Goal: Task Accomplishment & Management: Manage account settings

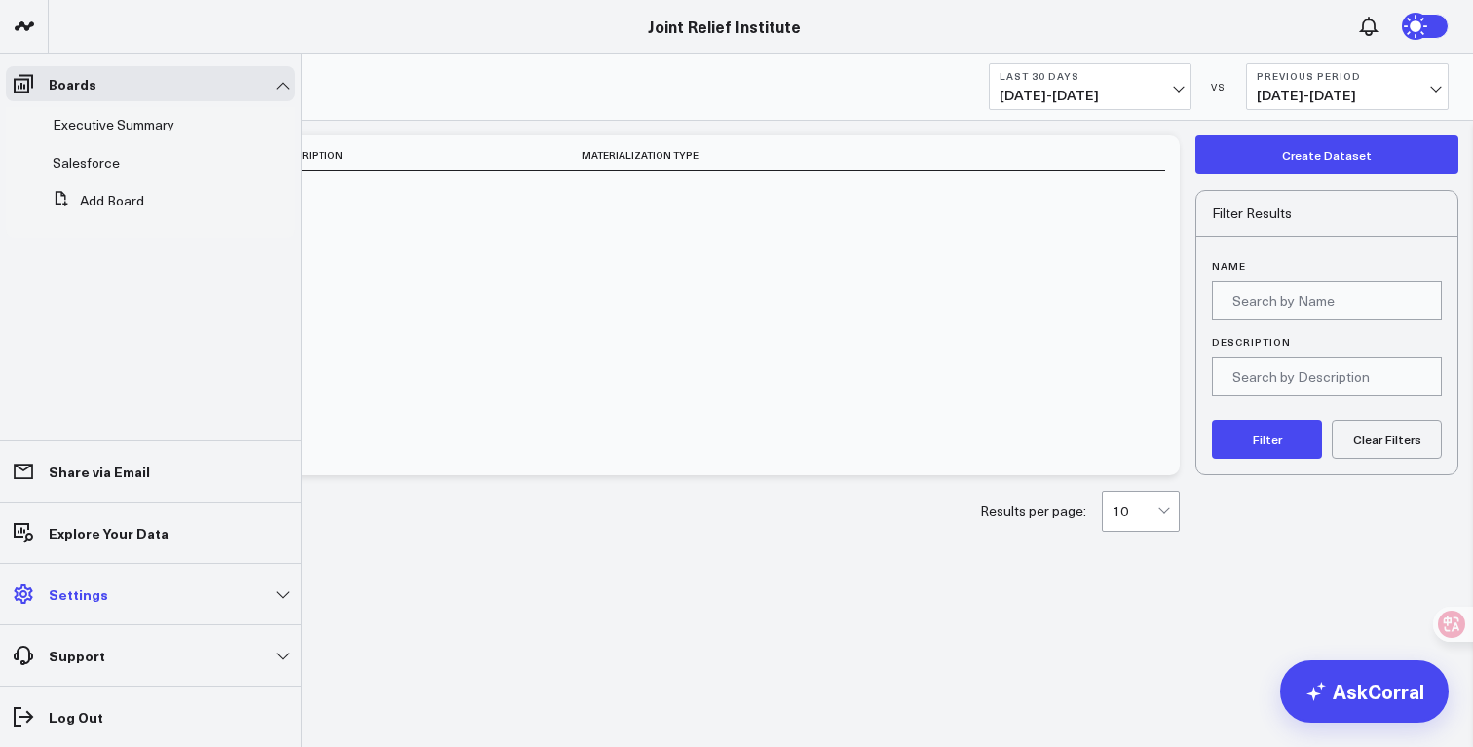
click at [150, 589] on link "Settings" at bounding box center [150, 594] width 289 height 35
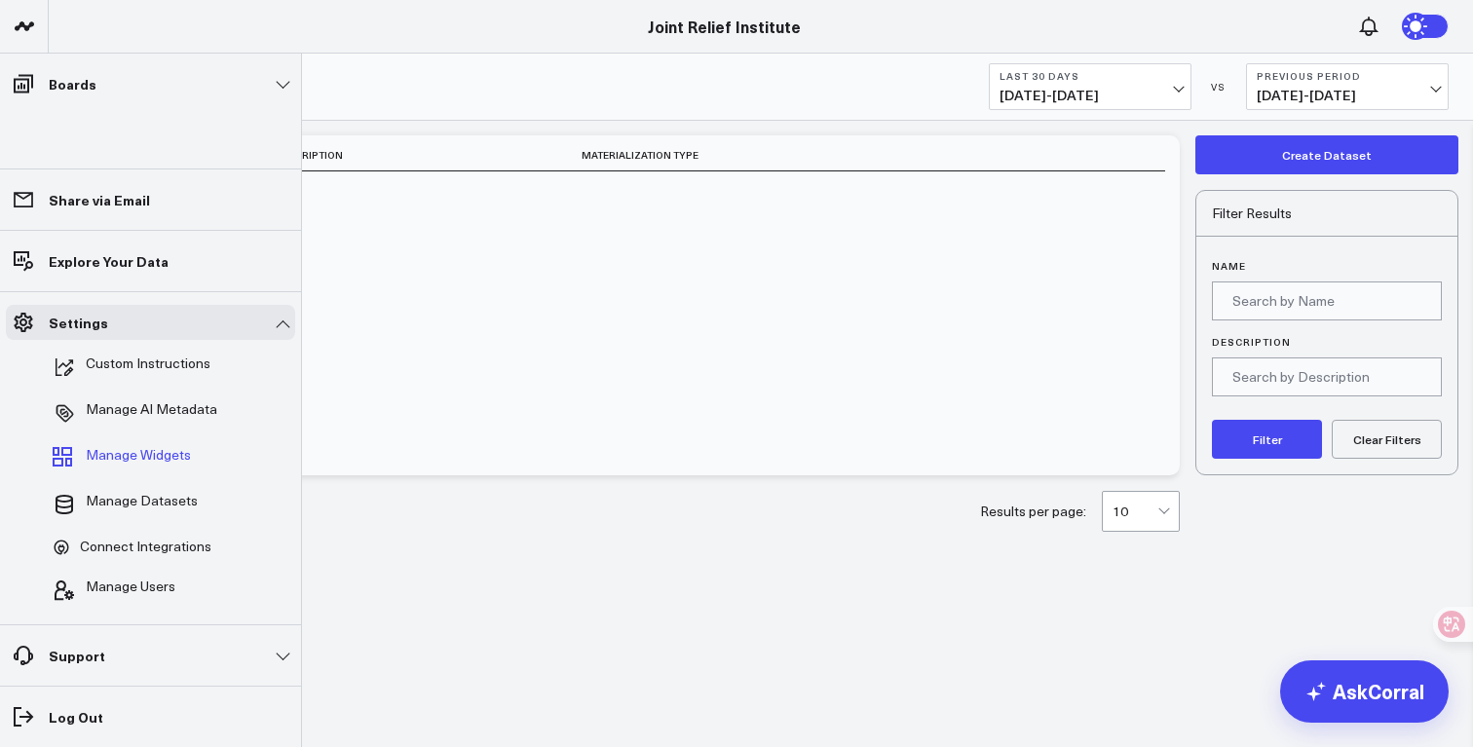
click at [172, 449] on span "Manage Widgets" at bounding box center [138, 458] width 105 height 23
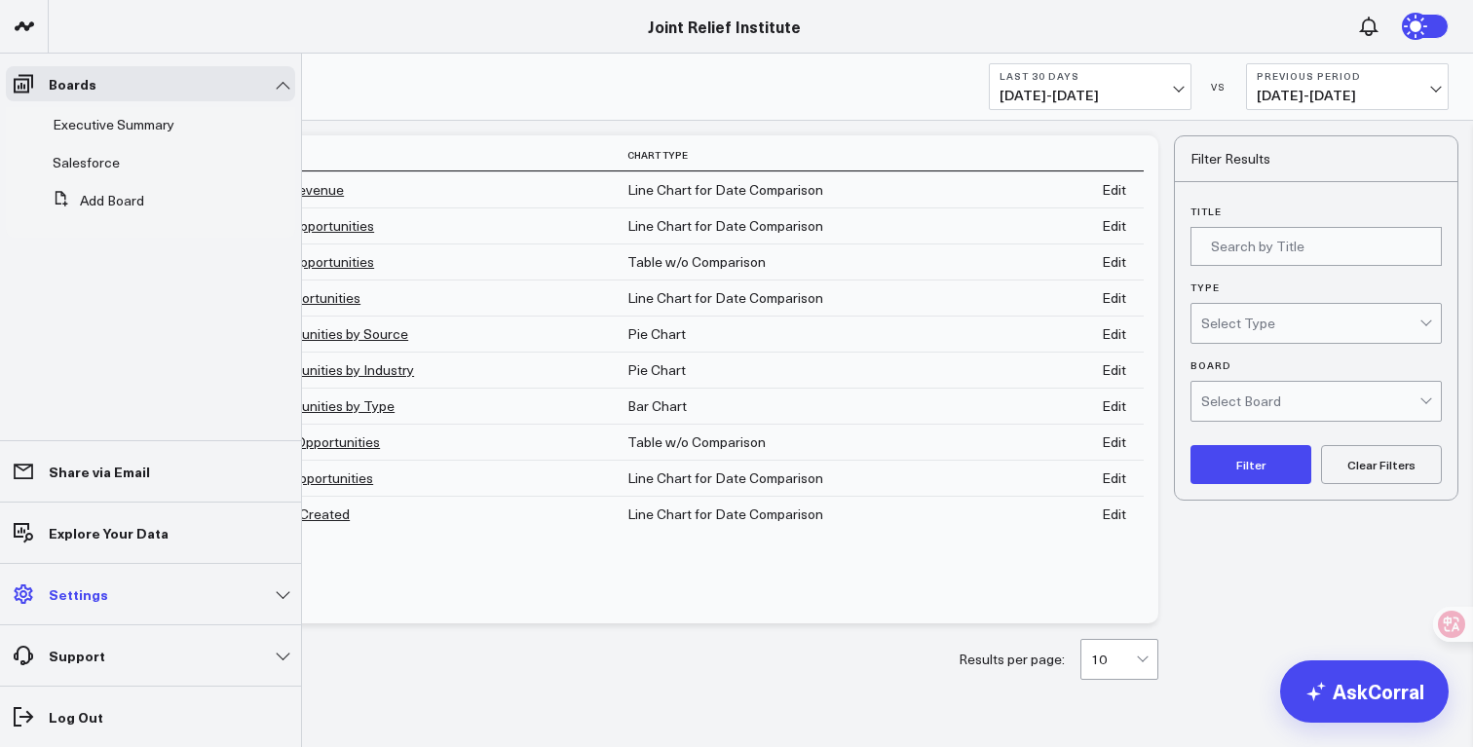
click at [91, 595] on p "Settings" at bounding box center [78, 594] width 59 height 16
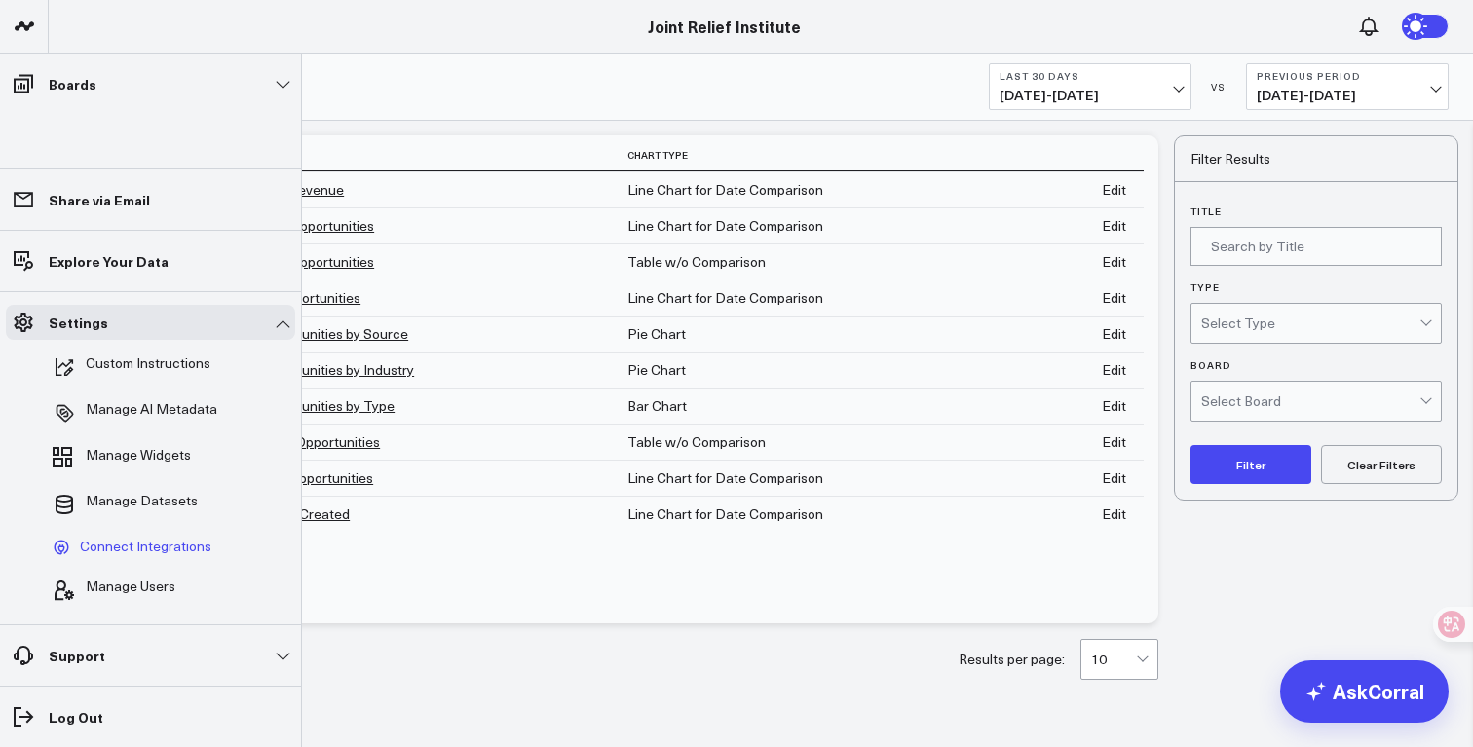
click at [132, 547] on span "Connect Integrations" at bounding box center [146, 548] width 132 height 18
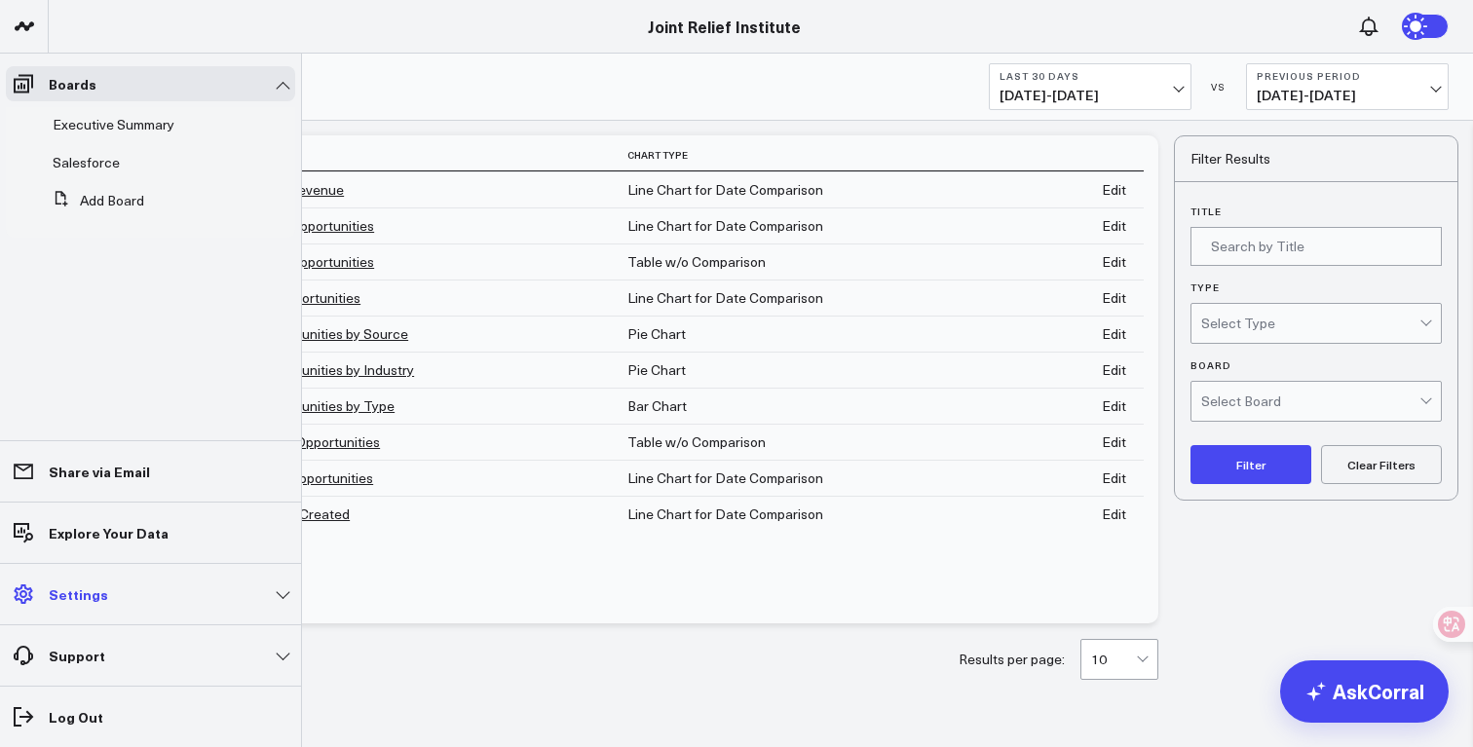
click at [57, 595] on p "Settings" at bounding box center [78, 594] width 59 height 16
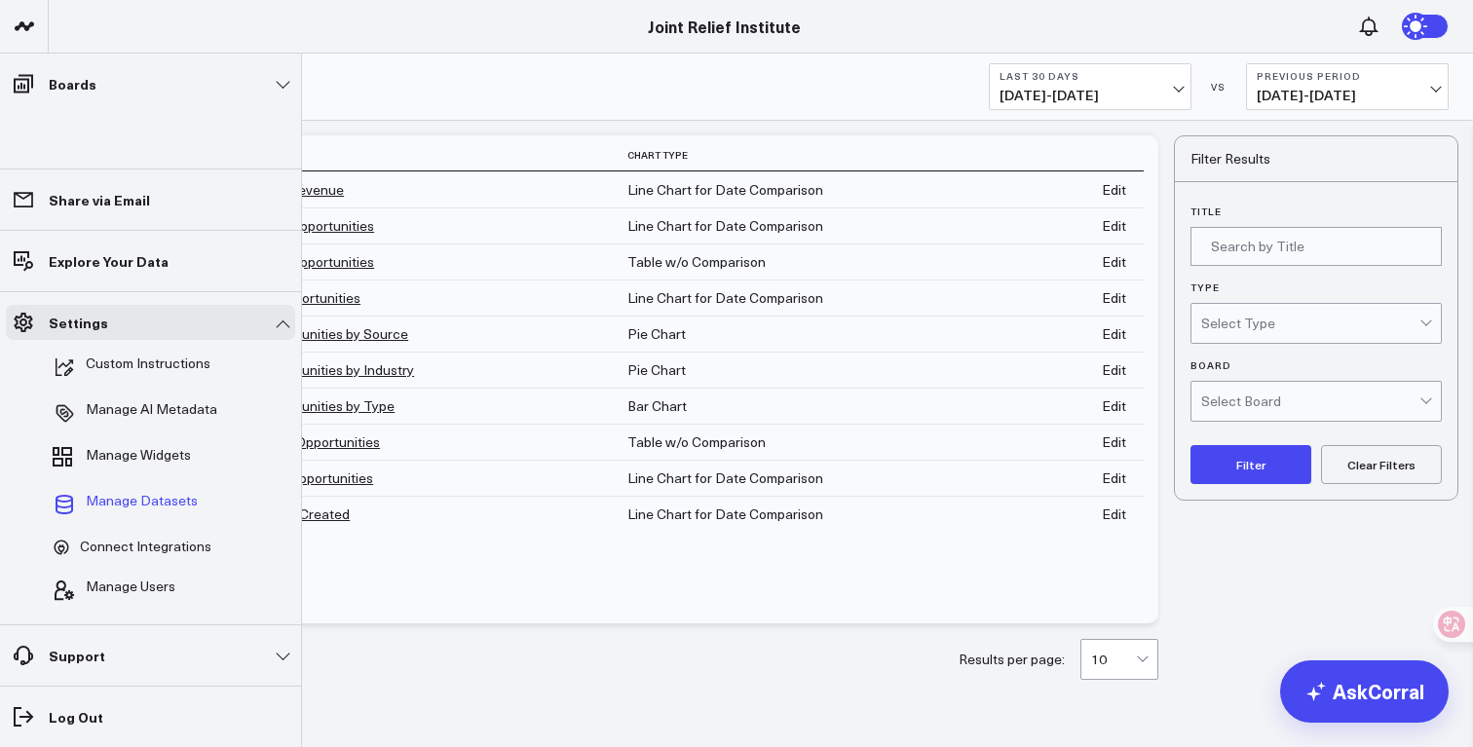
click at [137, 496] on span "Manage Datasets" at bounding box center [142, 504] width 112 height 23
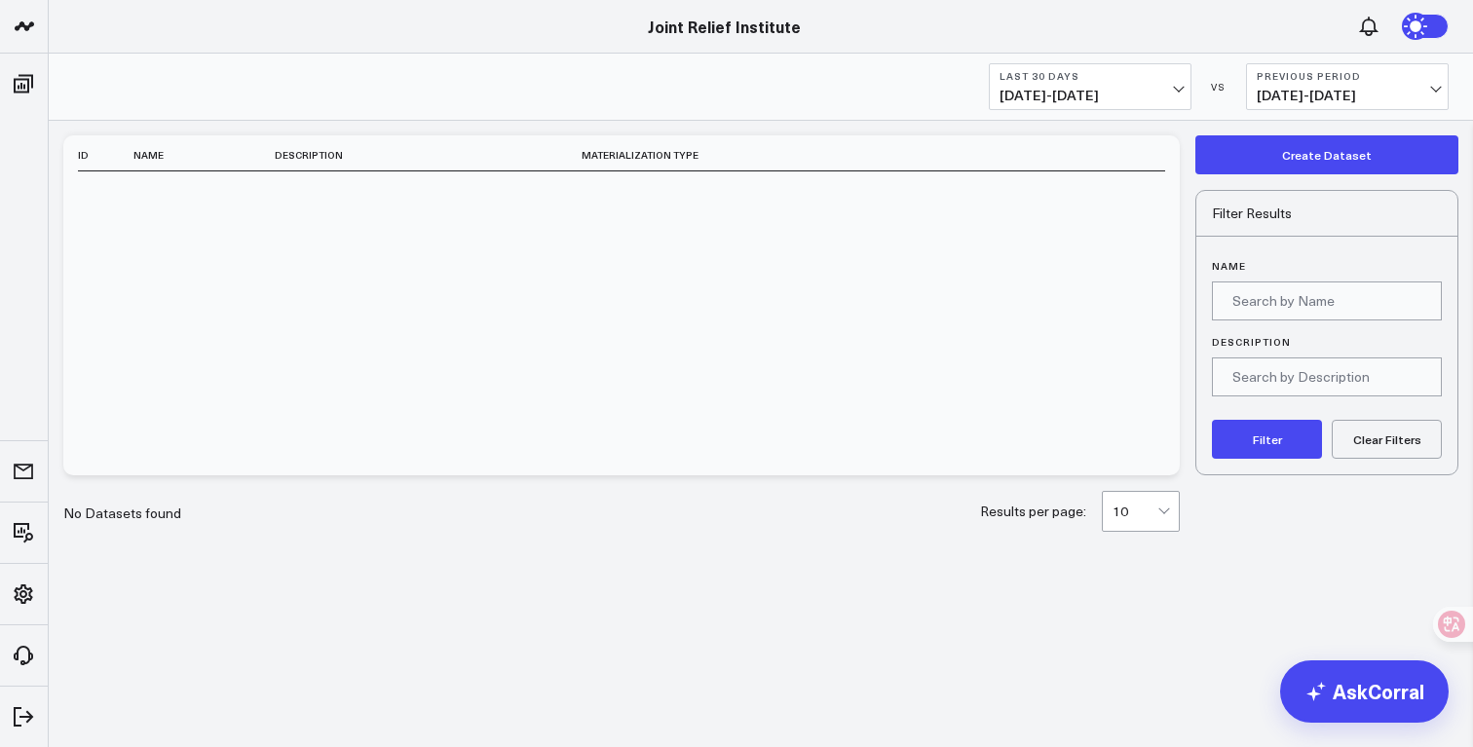
click at [1285, 172] on button "Create Dataset" at bounding box center [1326, 154] width 263 height 39
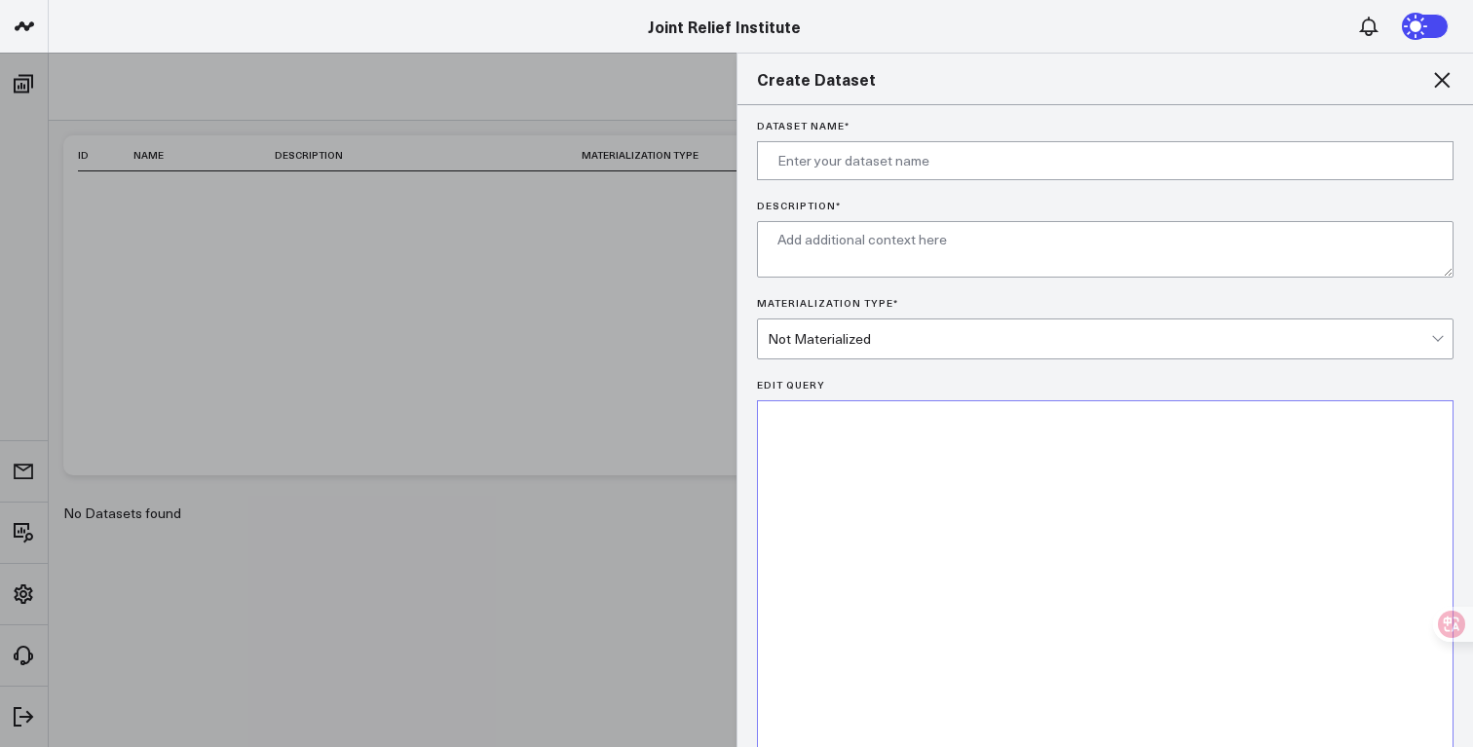
click at [1383, 334] on div "Not Materialized" at bounding box center [1099, 339] width 663 height 16
click at [1399, 284] on form "Dataset Name * Description * Materialization Type * Not Materialized Edit Query…" at bounding box center [1105, 584] width 716 height 929
click at [1440, 82] on icon at bounding box center [1442, 80] width 16 height 16
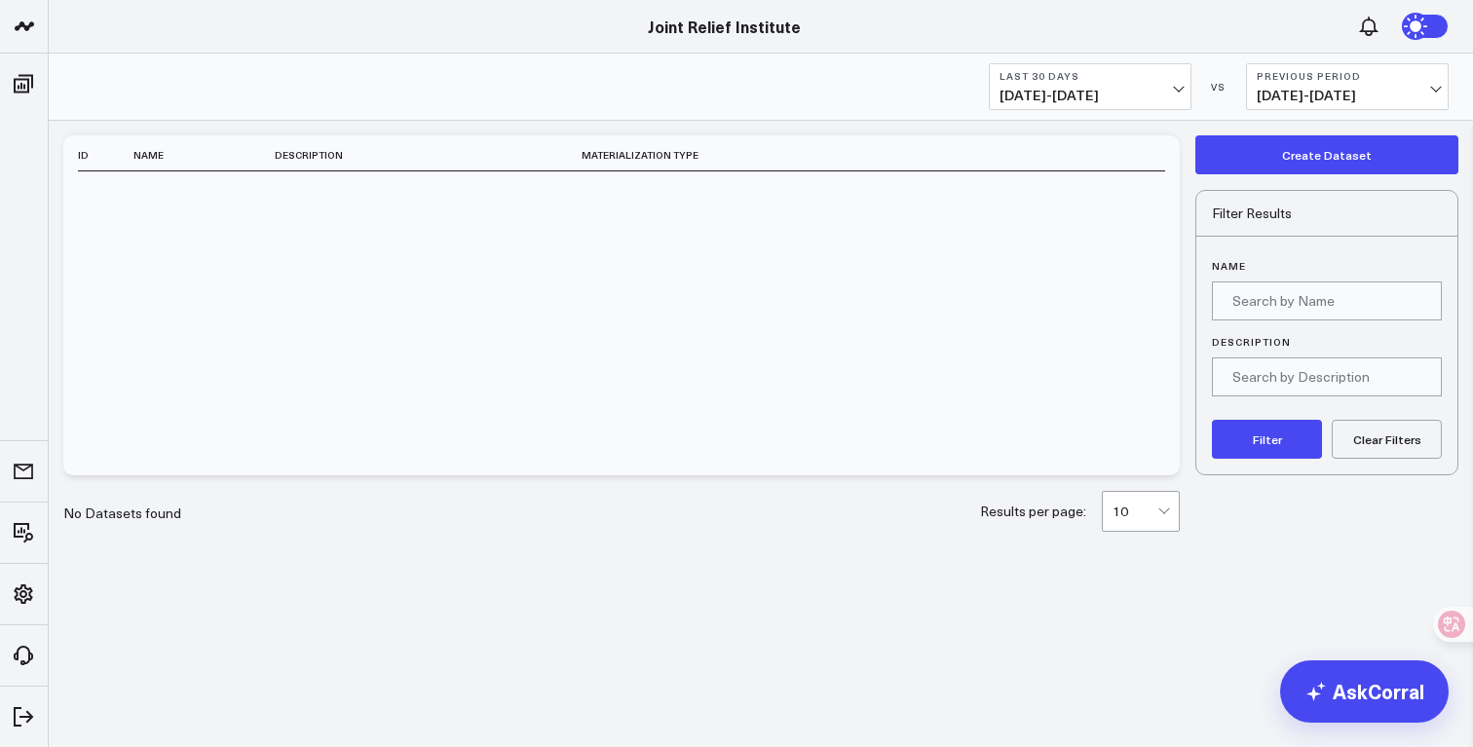
click at [783, 274] on div "ID Name Description Materialization Type" at bounding box center [621, 305] width 1116 height 340
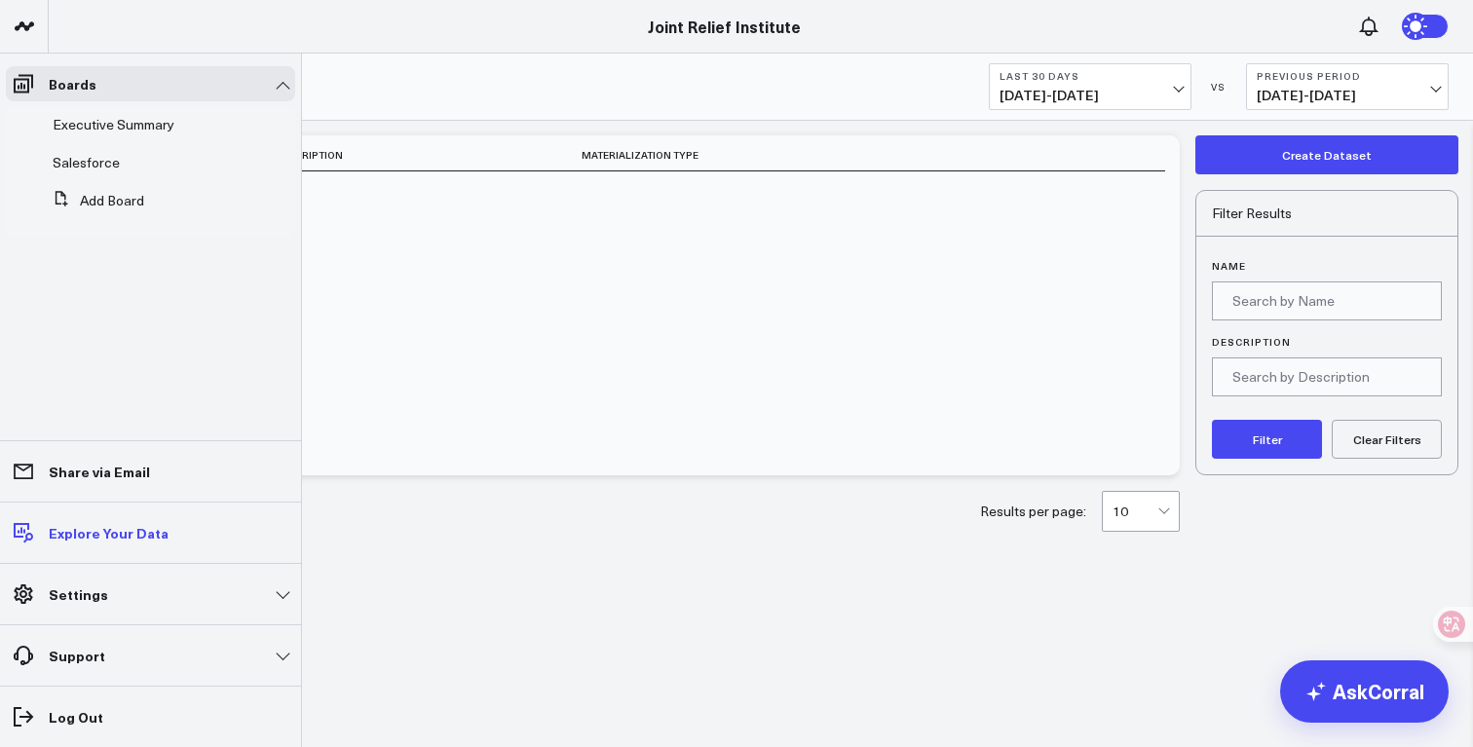
click at [107, 535] on p "Explore Your Data" at bounding box center [109, 533] width 120 height 16
click at [85, 127] on span "Executive Summary" at bounding box center [114, 124] width 122 height 19
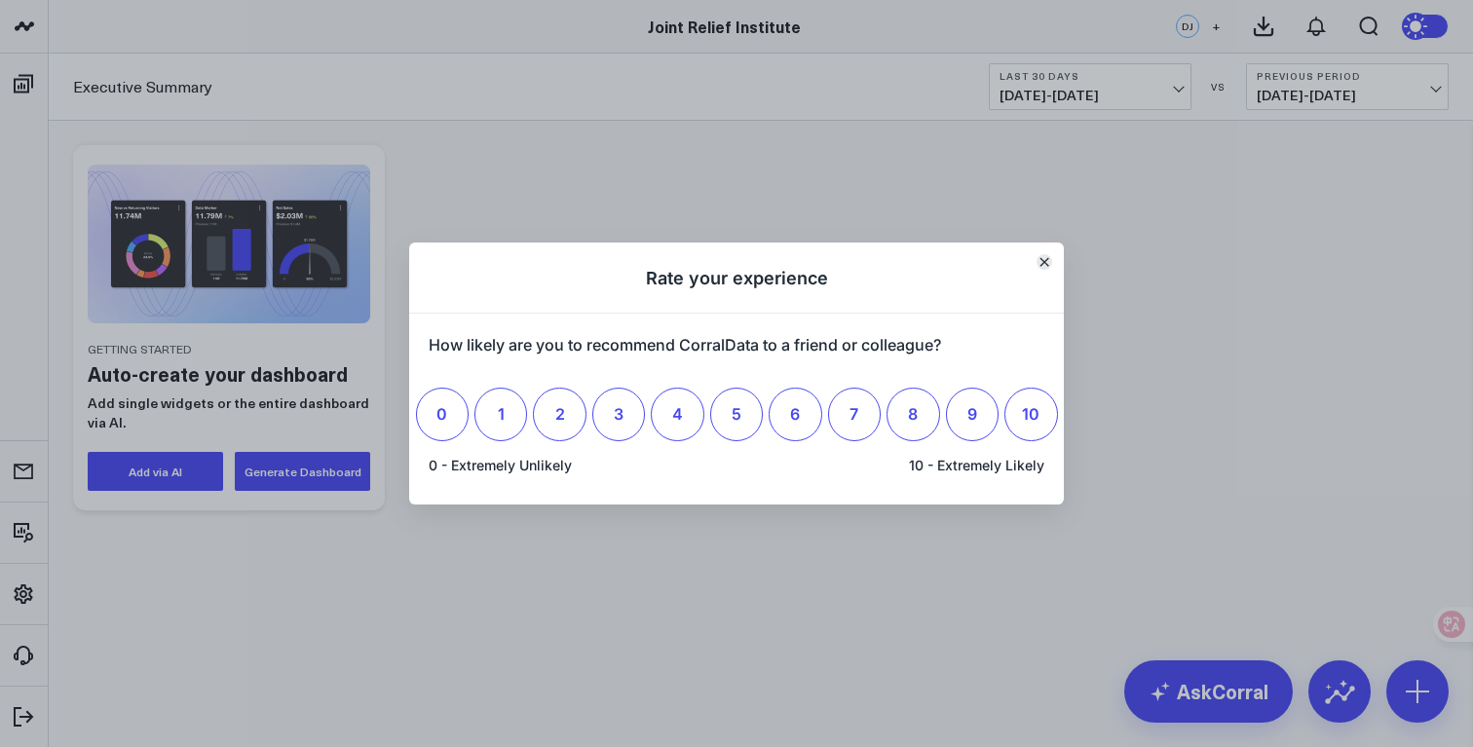
click at [1046, 261] on icon "Close" at bounding box center [1044, 262] width 10 height 10
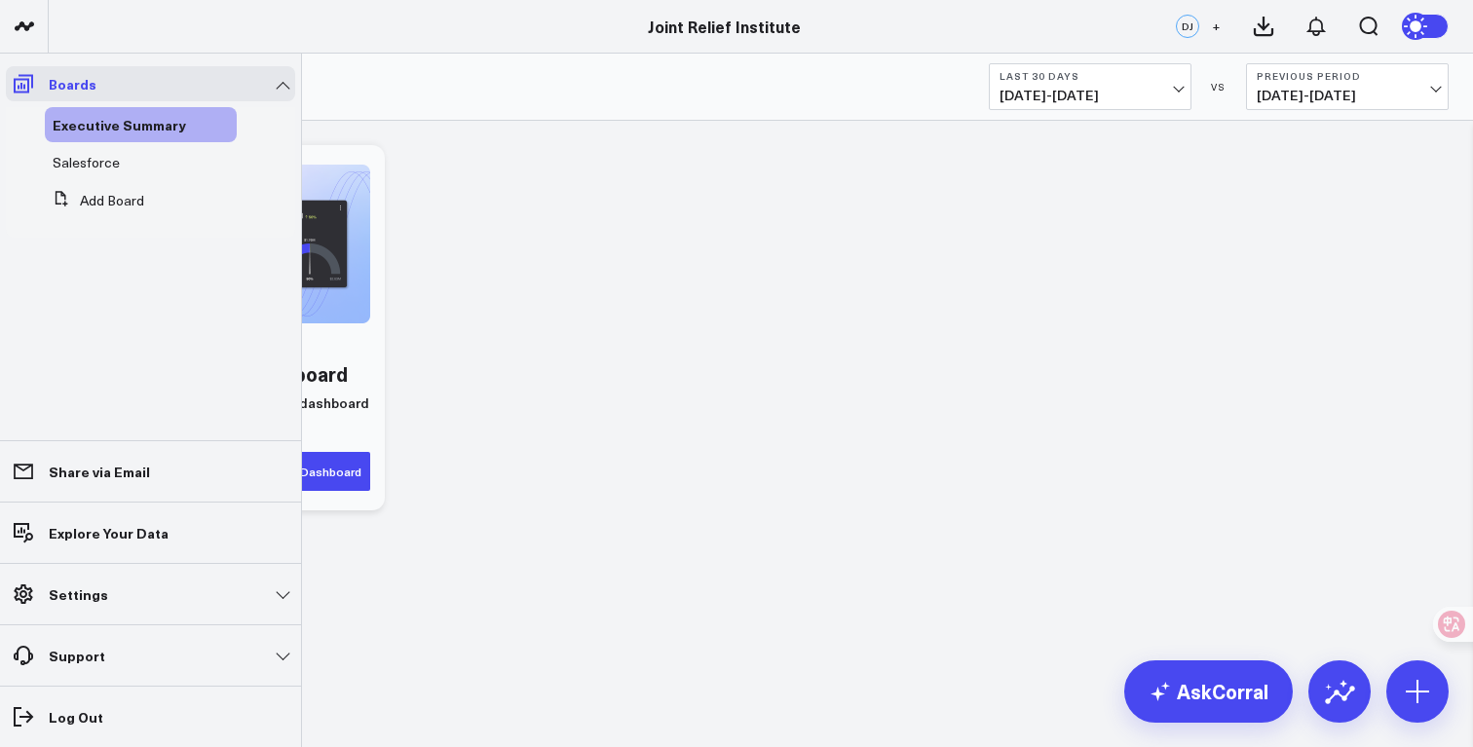
click at [19, 86] on icon at bounding box center [23, 84] width 19 height 19
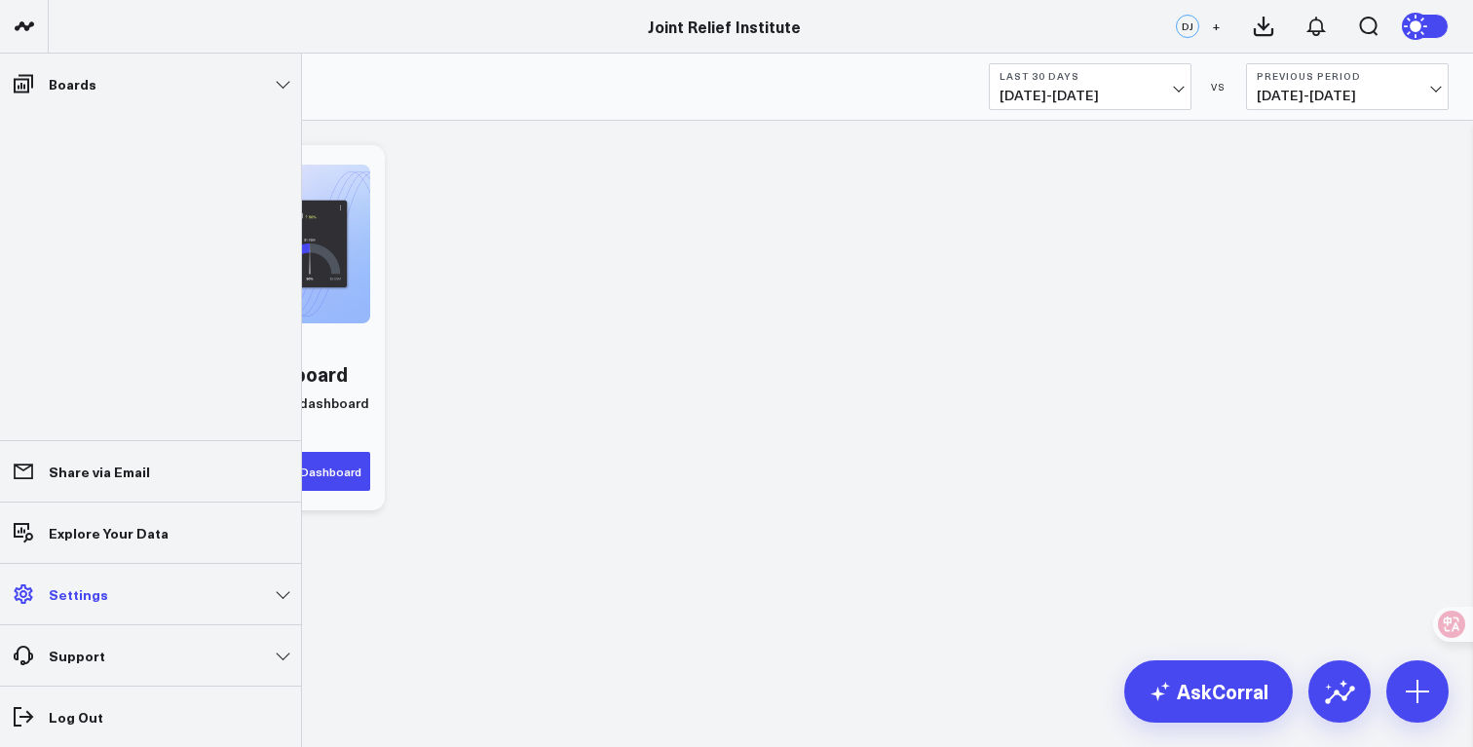
click at [97, 608] on link "Settings" at bounding box center [150, 594] width 289 height 35
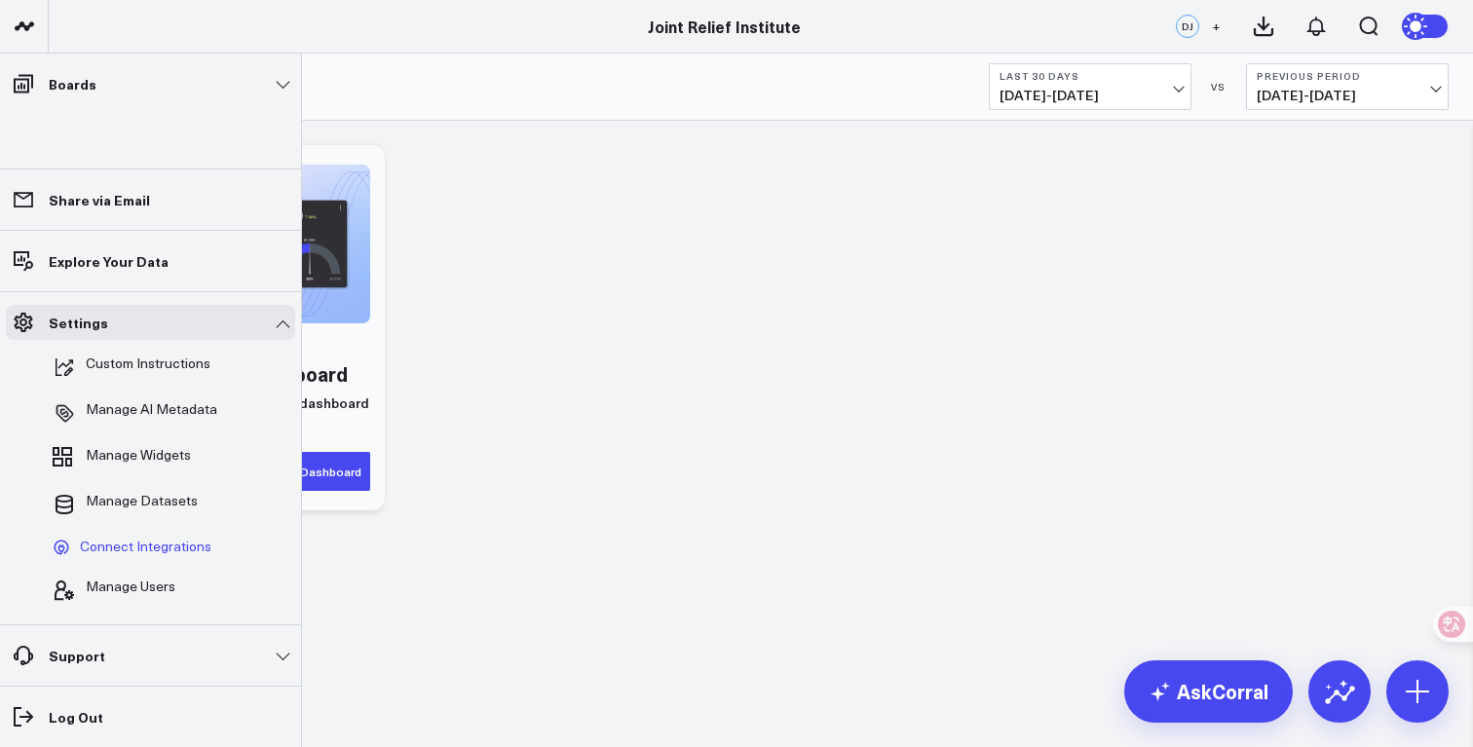
click at [149, 546] on span "Connect Integrations" at bounding box center [146, 548] width 132 height 18
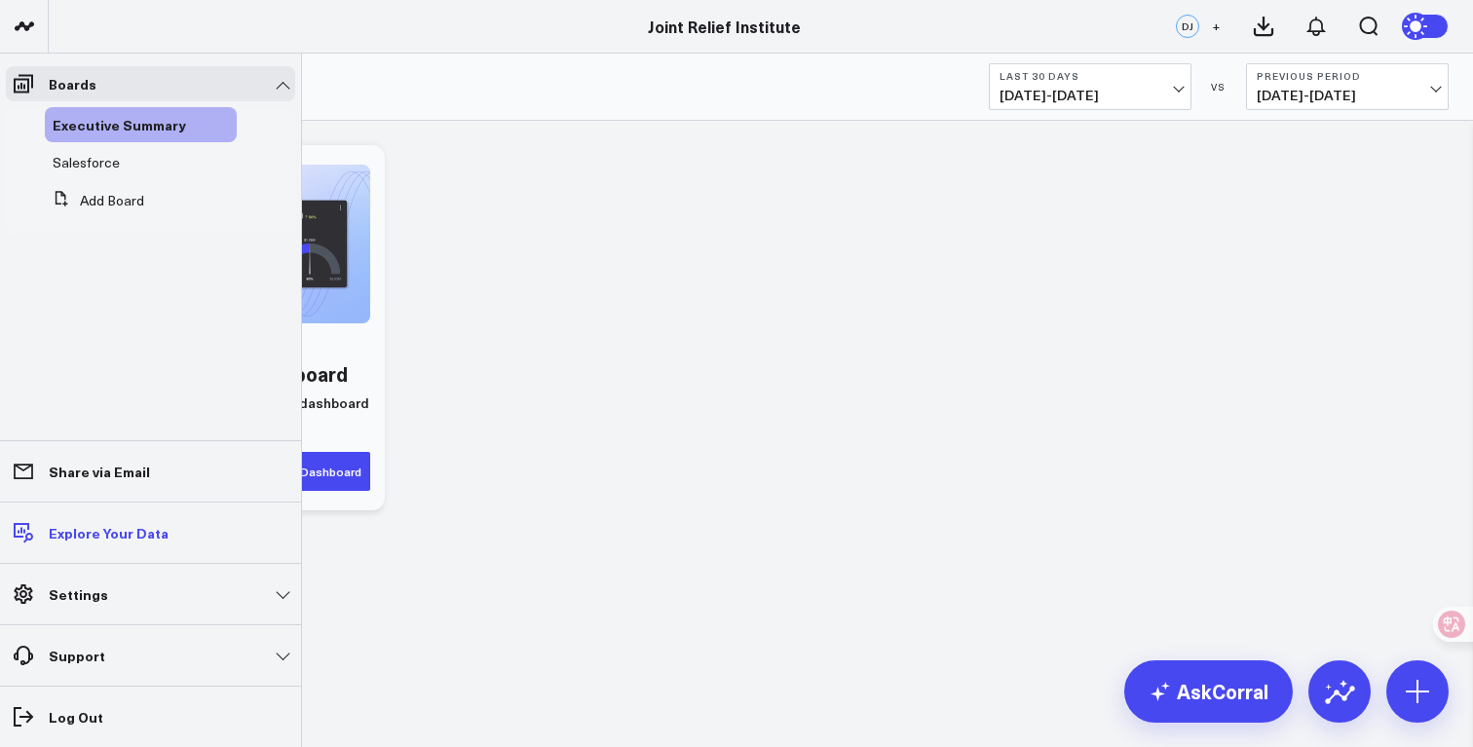
click at [57, 522] on link "Explore Your Data" at bounding box center [150, 532] width 289 height 35
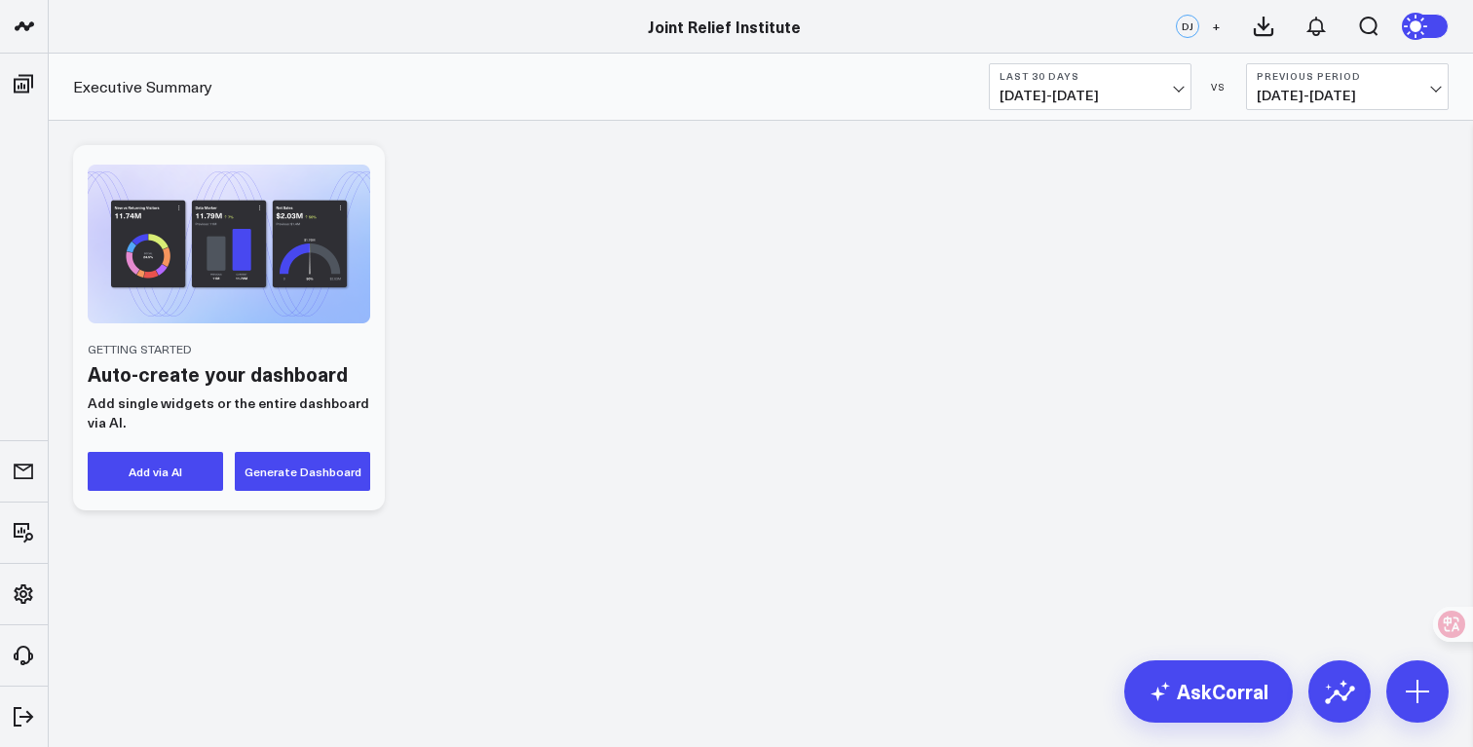
click at [475, 470] on div "Getting Started Auto-create your dashboard Add single widgets or the entire das…" at bounding box center [760, 327] width 1395 height 385
